Goal: Find specific fact: Find specific fact

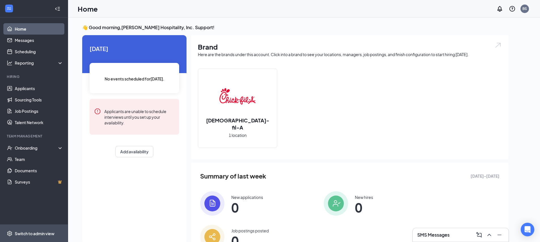
click at [32, 238] on span "Switch to admin view" at bounding box center [39, 233] width 48 height 17
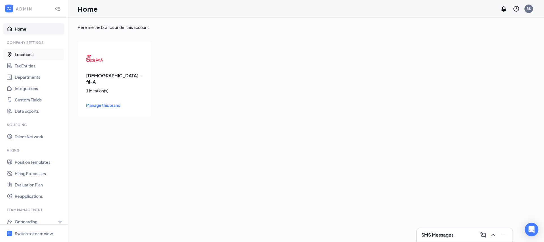
click at [21, 56] on link "Locations" at bounding box center [39, 54] width 48 height 11
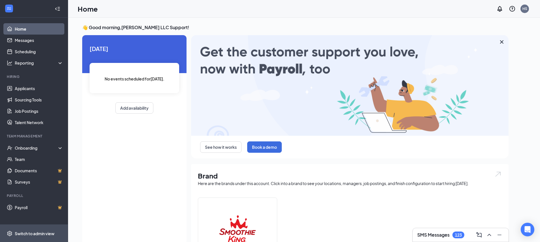
click at [19, 231] on div "Switch to admin view" at bounding box center [35, 234] width 40 height 6
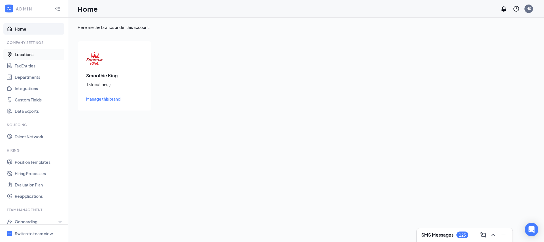
click at [30, 53] on link "Locations" at bounding box center [39, 54] width 48 height 11
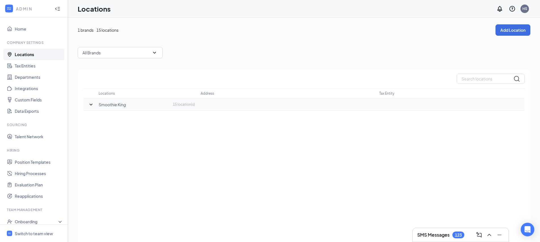
click at [89, 104] on icon "SmallChevronDown" at bounding box center [91, 104] width 7 height 7
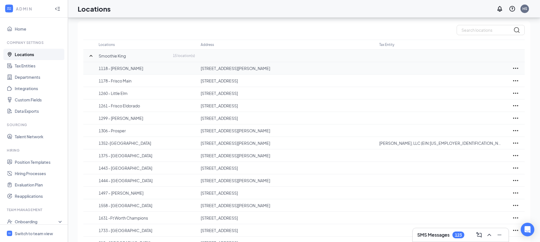
scroll to position [28, 0]
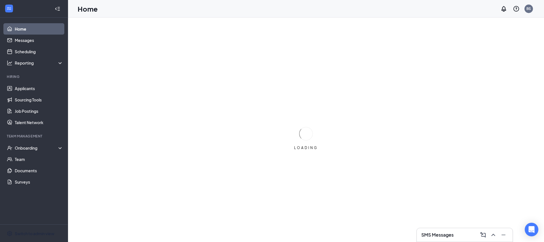
click at [33, 232] on div "Switch to admin view" at bounding box center [35, 234] width 40 height 6
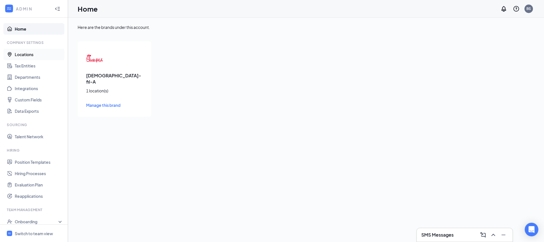
click at [26, 54] on link "Locations" at bounding box center [39, 54] width 48 height 11
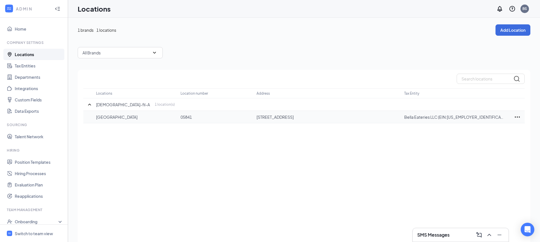
click at [451, 118] on p "Bella Eateries LLC (EIN:[US_EMPLOYER_IDENTIFICATION_NUMBER])" at bounding box center [454, 117] width 100 height 6
click at [453, 117] on p "Bella Eateries LLC (EIN:[US_EMPLOYER_IDENTIFICATION_NUMBER])" at bounding box center [454, 117] width 100 height 6
copy p "334836044"
